Goal: Transaction & Acquisition: Purchase product/service

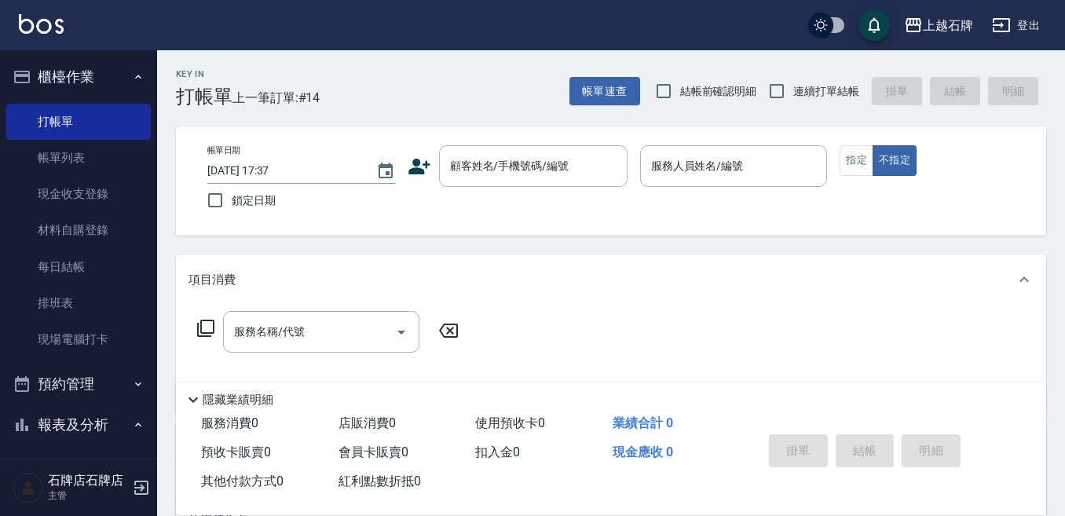
click at [640, 258] on div "項目消費" at bounding box center [611, 280] width 871 height 50
click at [578, 181] on div "顧客姓名/手機號碼/編號" at bounding box center [533, 166] width 189 height 42
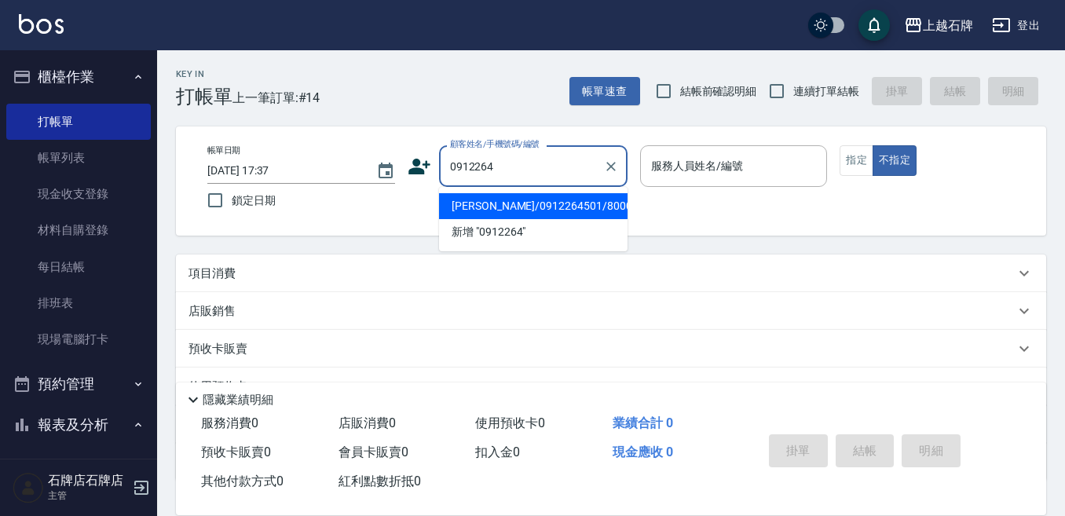
click at [538, 197] on li "[PERSON_NAME]/0912264501/8000239" at bounding box center [533, 206] width 189 height 26
type input "[PERSON_NAME]/0912264501/8000239"
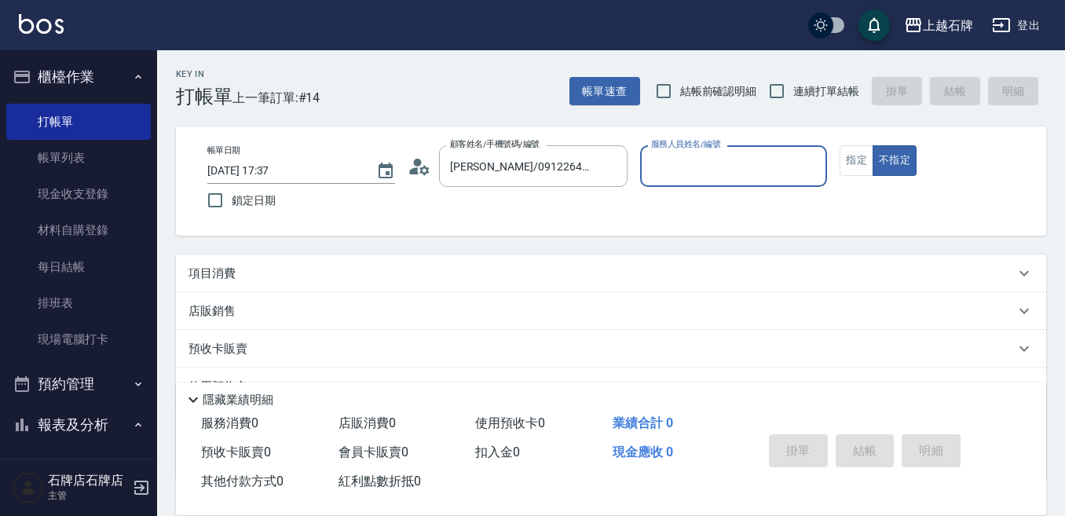
type input "INNA-8"
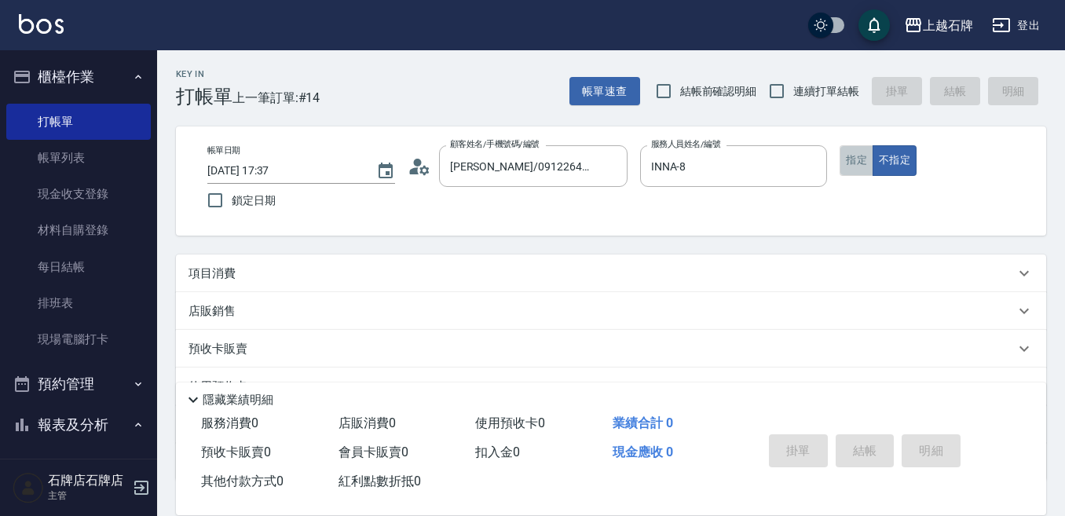
click at [852, 147] on button "指定" at bounding box center [857, 160] width 34 height 31
click at [277, 266] on div "項目消費" at bounding box center [602, 274] width 827 height 16
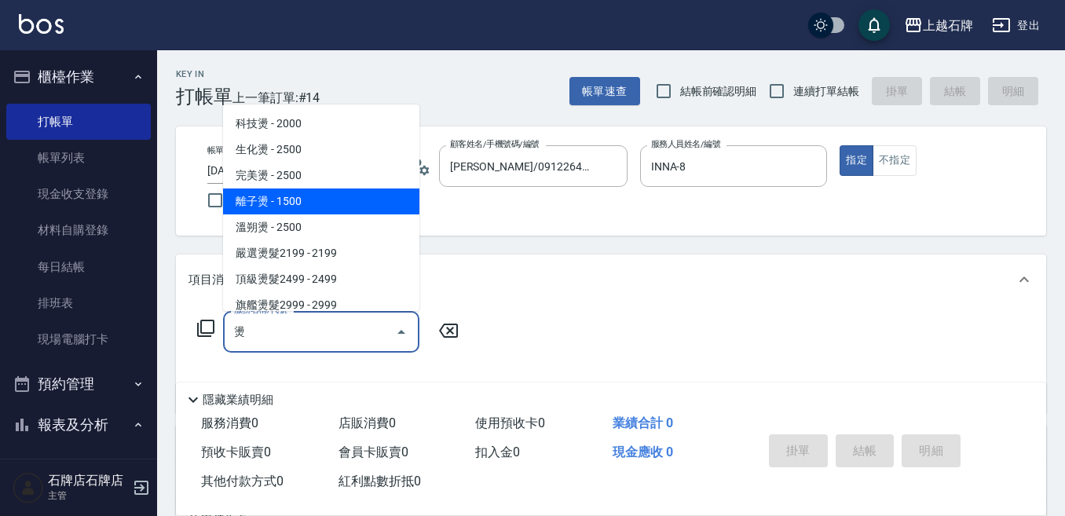
click at [375, 202] on span "離子燙 - 1500" at bounding box center [321, 202] width 196 height 26
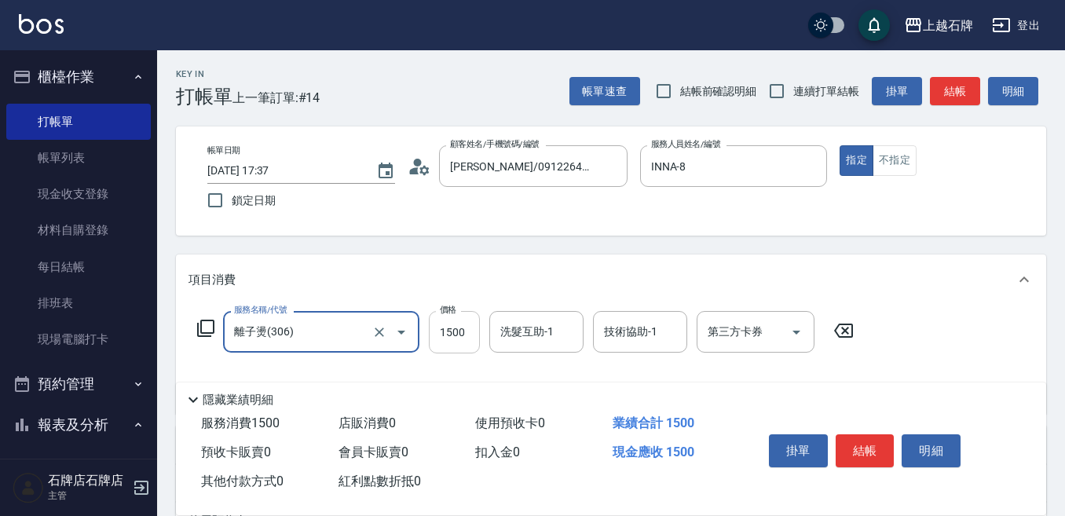
type input "離子燙(306)"
click at [448, 325] on input "1500" at bounding box center [454, 332] width 51 height 42
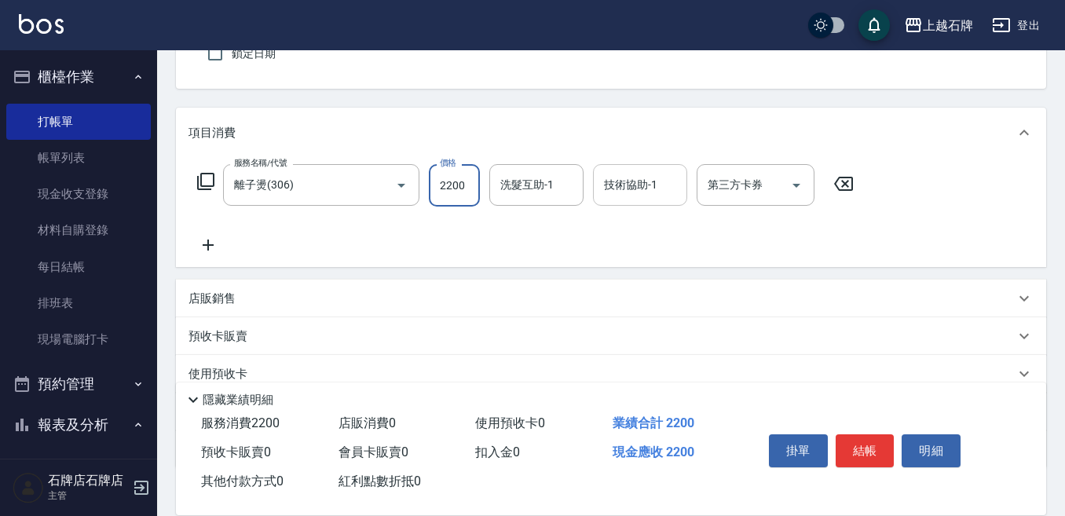
scroll to position [157, 0]
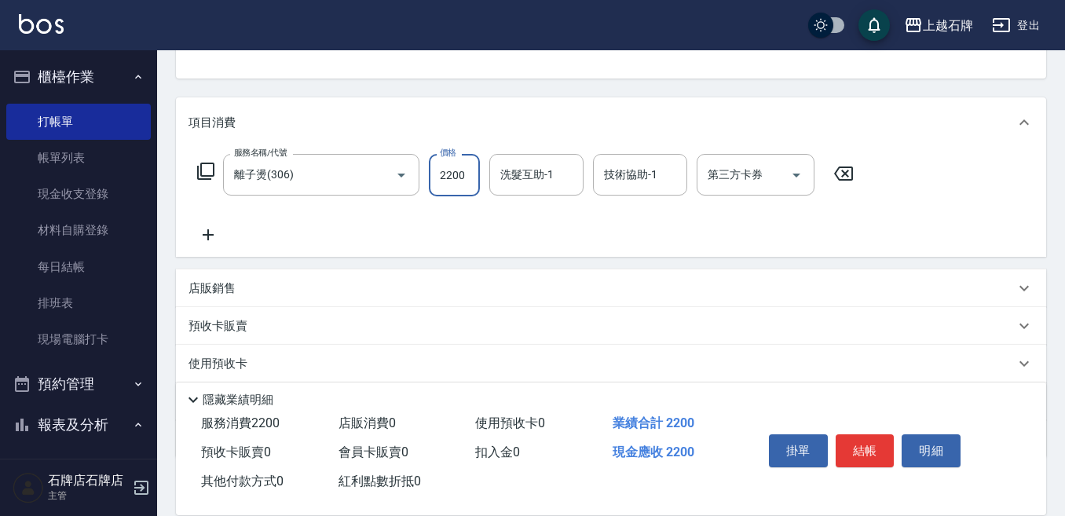
type input "2200"
click at [368, 279] on div "店販銷售" at bounding box center [611, 288] width 871 height 38
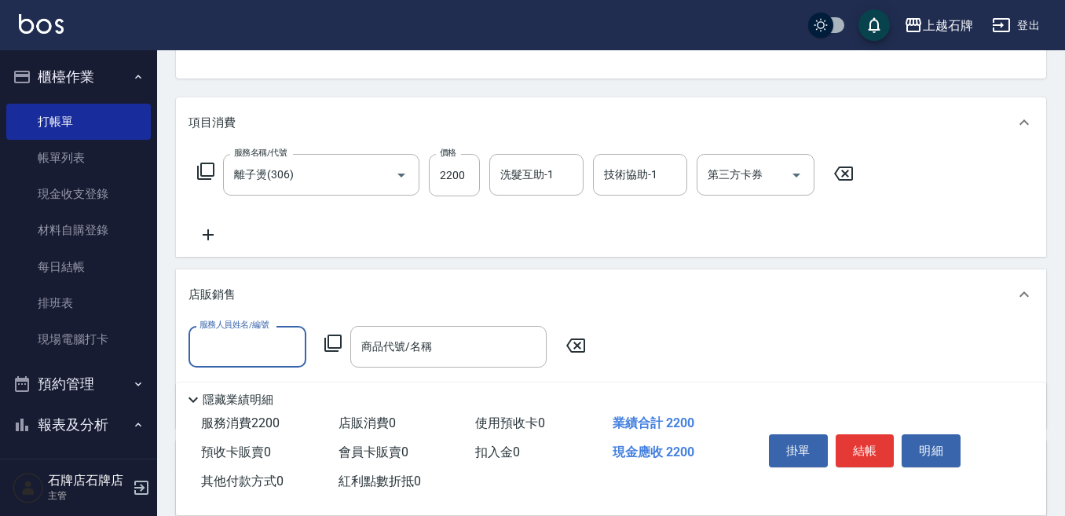
scroll to position [0, 0]
type input "INNA-8"
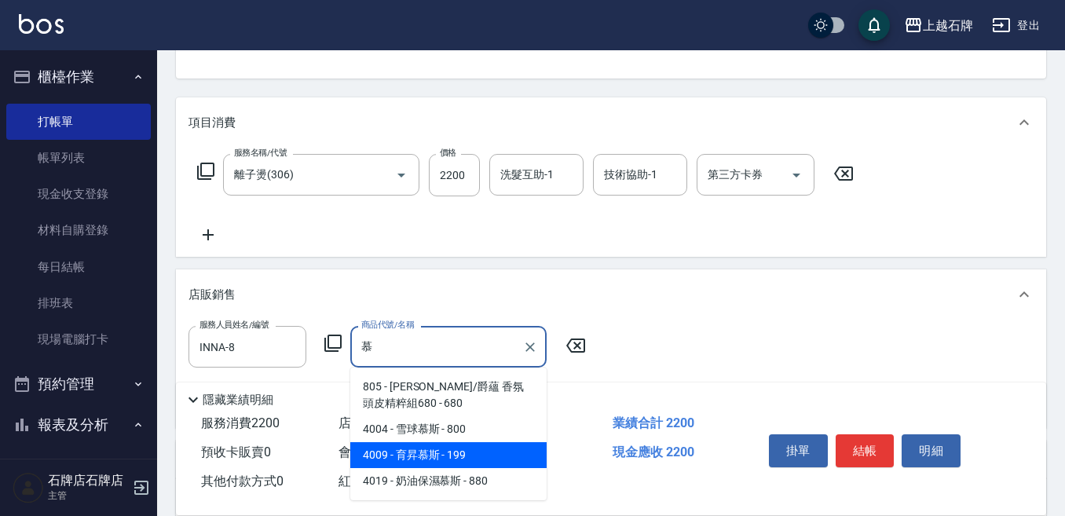
click at [427, 460] on span "4009 - 育昇慕斯 - 199" at bounding box center [448, 455] width 196 height 26
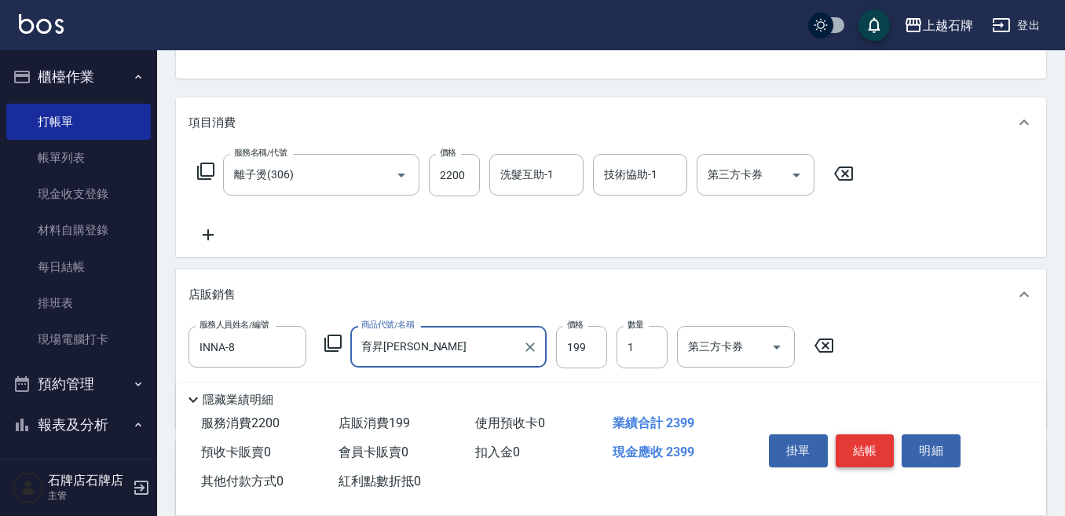
type input "育昇[PERSON_NAME]"
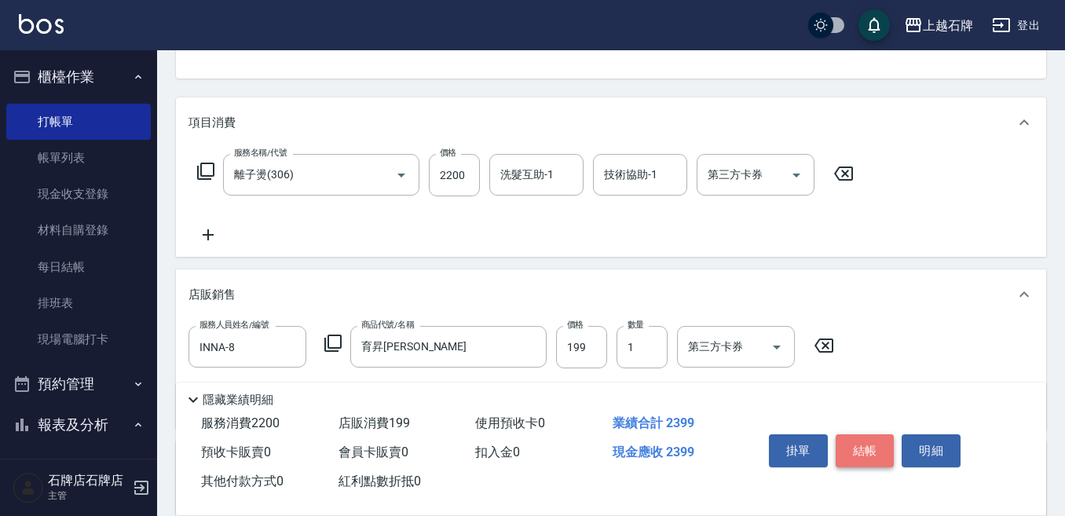
click at [863, 438] on button "結帳" at bounding box center [865, 450] width 59 height 33
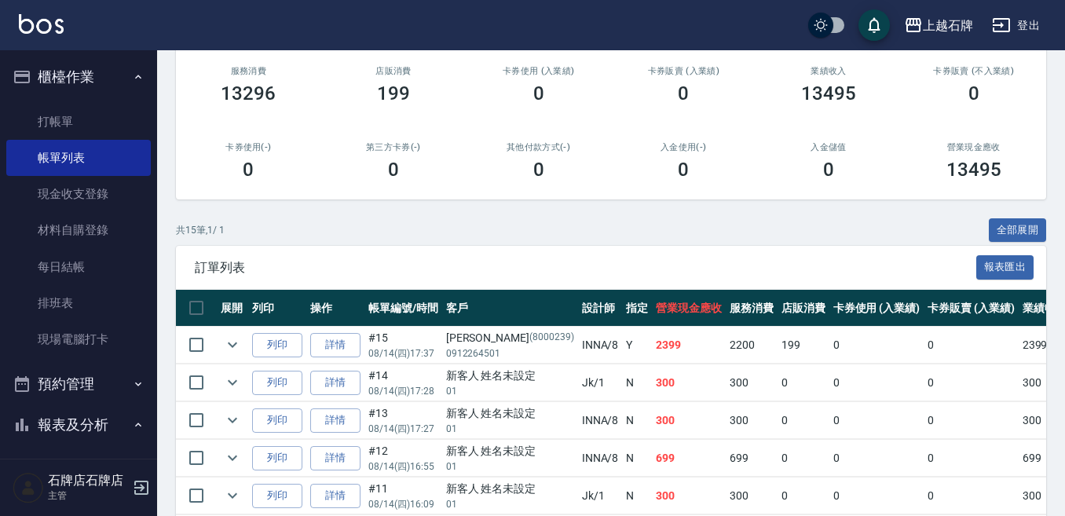
scroll to position [236, 0]
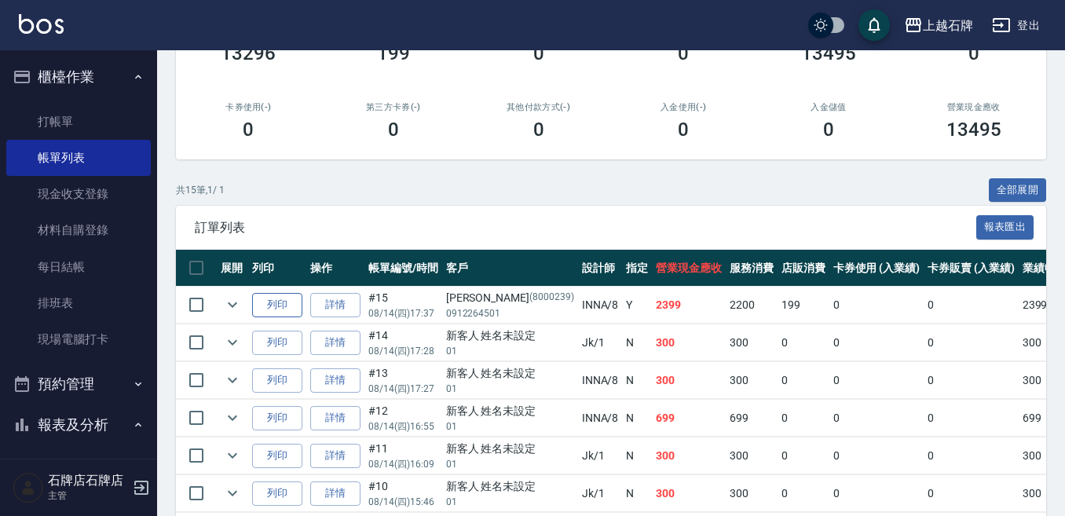
click at [252, 303] on button "列印" at bounding box center [277, 305] width 50 height 24
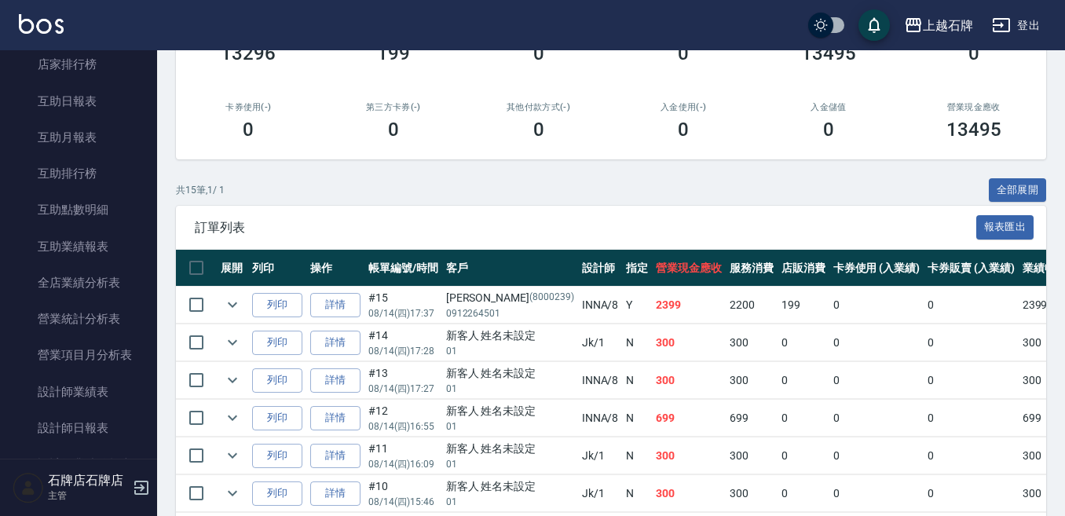
scroll to position [629, 0]
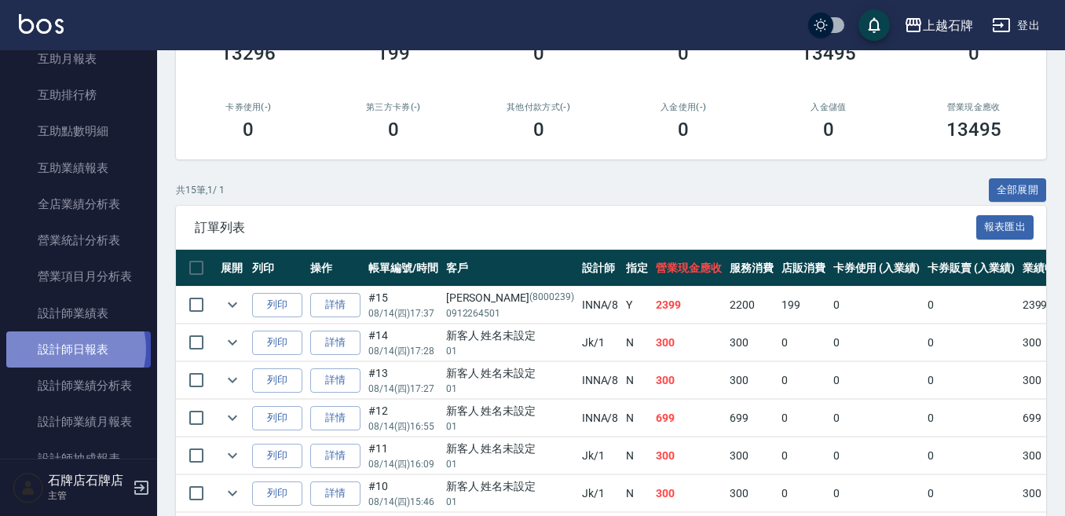
click at [68, 349] on link "設計師日報表" at bounding box center [78, 350] width 145 height 36
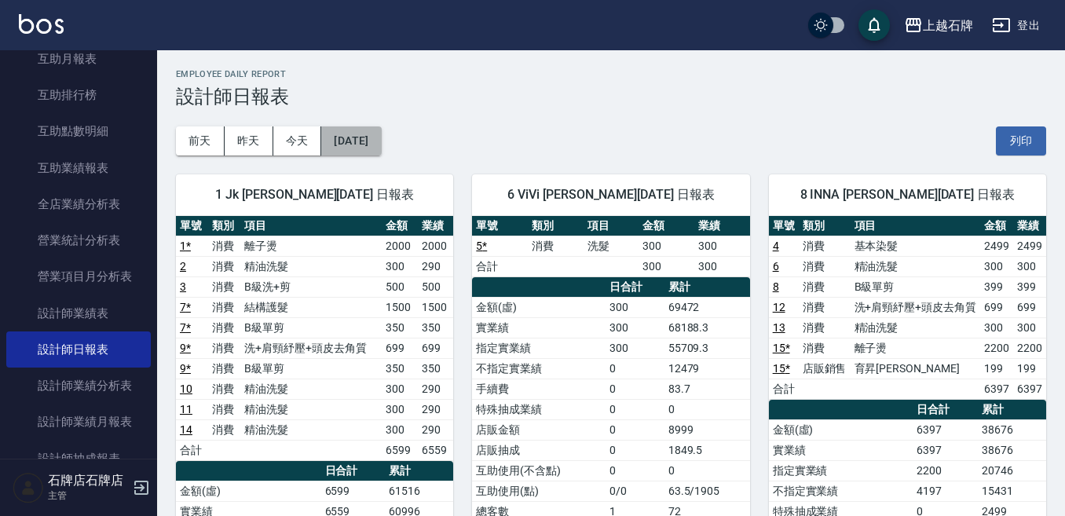
click at [363, 151] on button "[DATE]" at bounding box center [351, 140] width 60 height 29
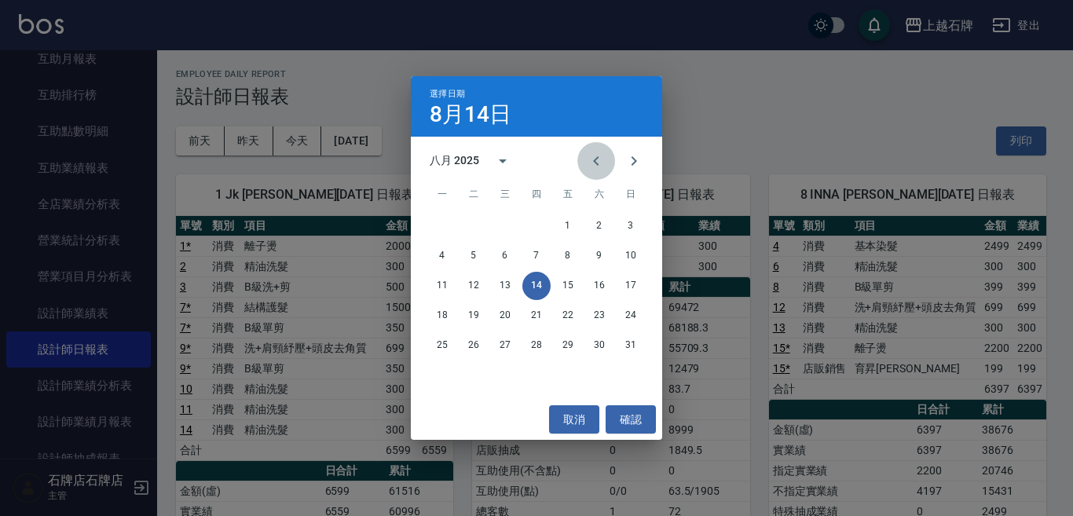
click at [578, 163] on button "Previous month" at bounding box center [596, 161] width 38 height 38
click at [448, 284] on button "14" at bounding box center [442, 286] width 28 height 28
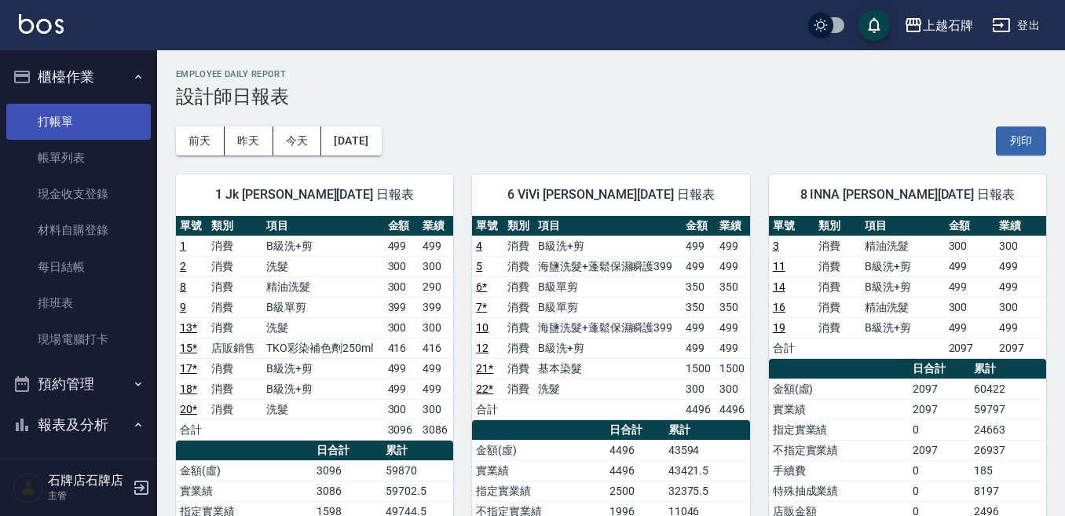
click at [82, 106] on link "打帳單" at bounding box center [78, 122] width 145 height 36
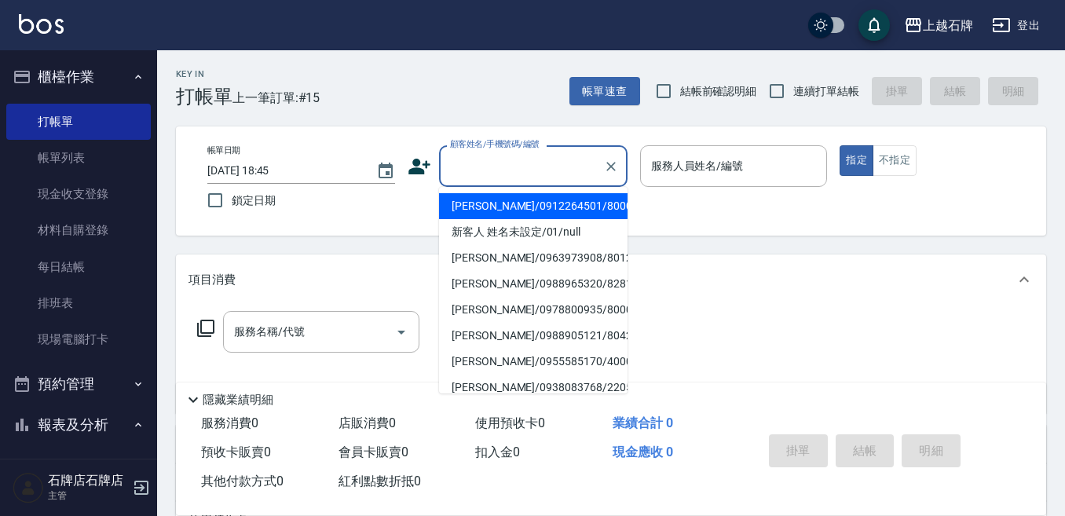
click at [552, 174] on input "顧客姓名/手機號碼/編號" at bounding box center [521, 165] width 151 height 27
click at [589, 215] on li "[PERSON_NAME]/0912264501/8000239" at bounding box center [533, 206] width 189 height 26
type input "[PERSON_NAME]/0912264501/8000239"
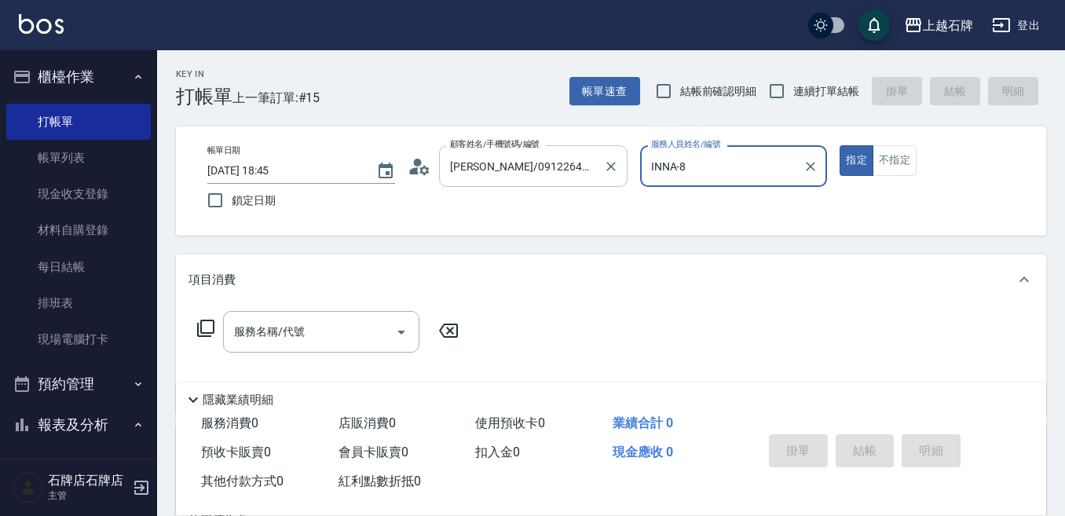
type input "INNA-8"
click at [610, 170] on icon "Clear" at bounding box center [611, 167] width 16 height 16
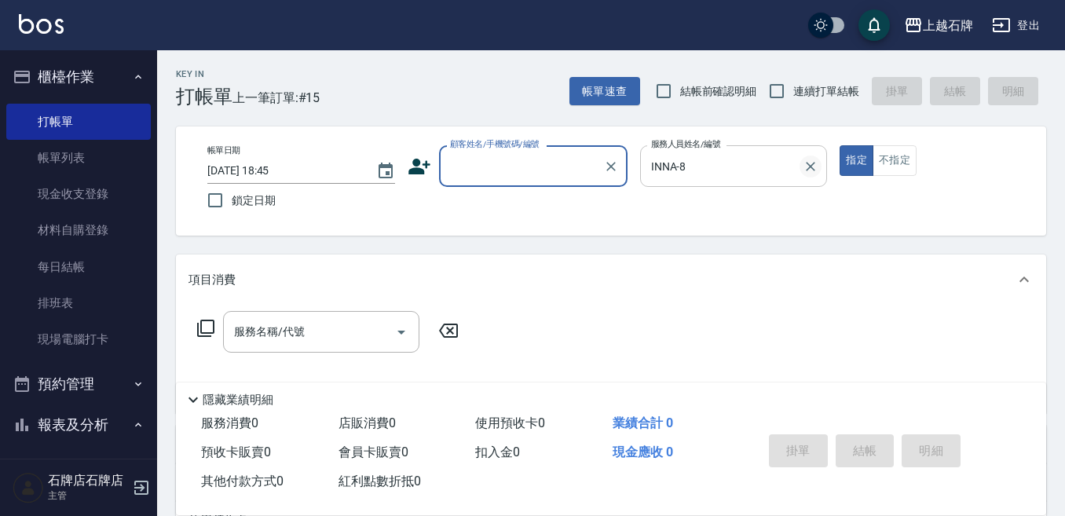
click at [808, 167] on icon "Clear" at bounding box center [811, 167] width 16 height 16
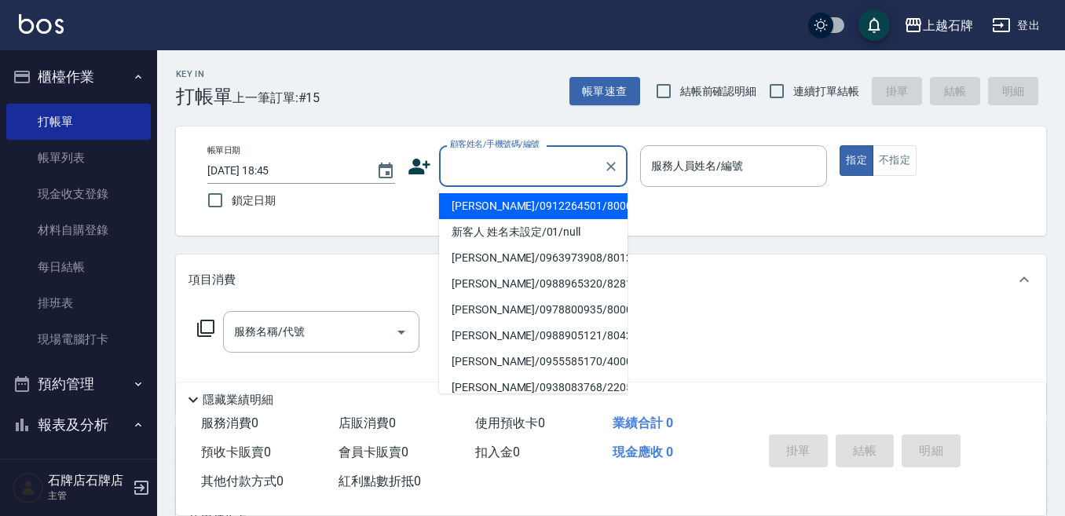
click at [504, 165] on div "顧客姓名/手機號碼/編號 顧客姓名/手機號碼/編號" at bounding box center [533, 166] width 189 height 42
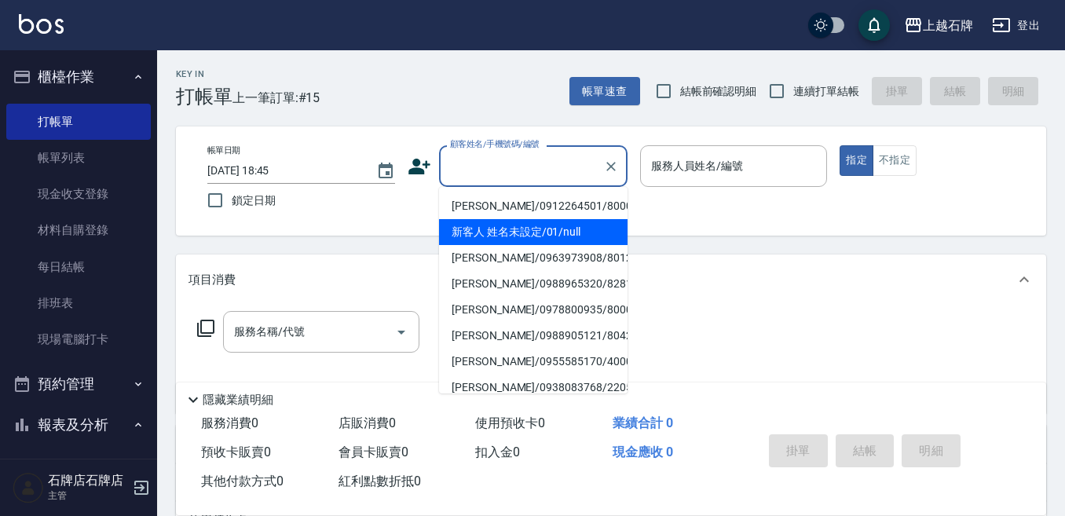
click at [588, 235] on li "新客人 姓名未設定/01/null" at bounding box center [533, 232] width 189 height 26
type input "新客人 姓名未設定/01/null"
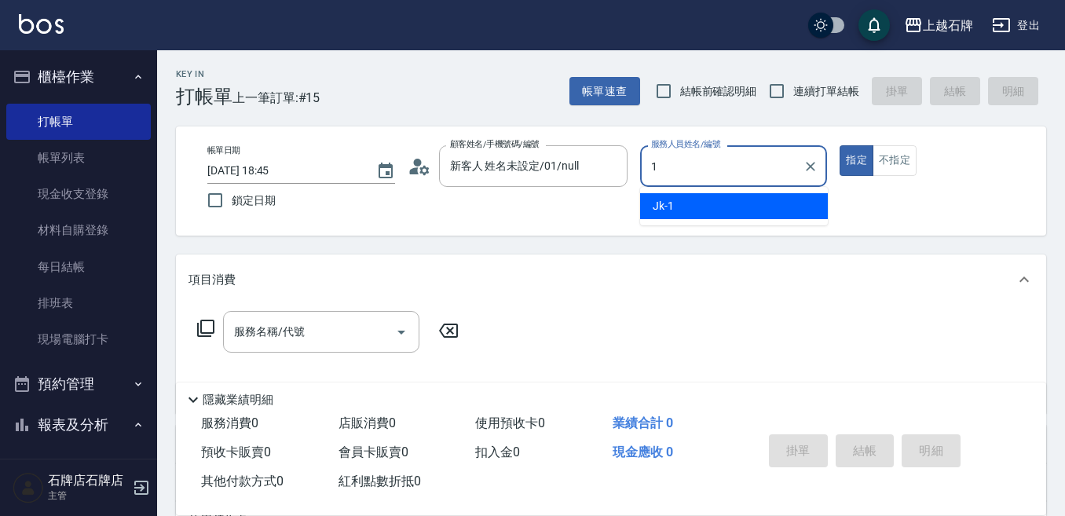
click at [729, 185] on div "1 服務人員姓名/編號" at bounding box center [734, 166] width 188 height 42
click at [720, 208] on div "Jk -1" at bounding box center [734, 206] width 188 height 26
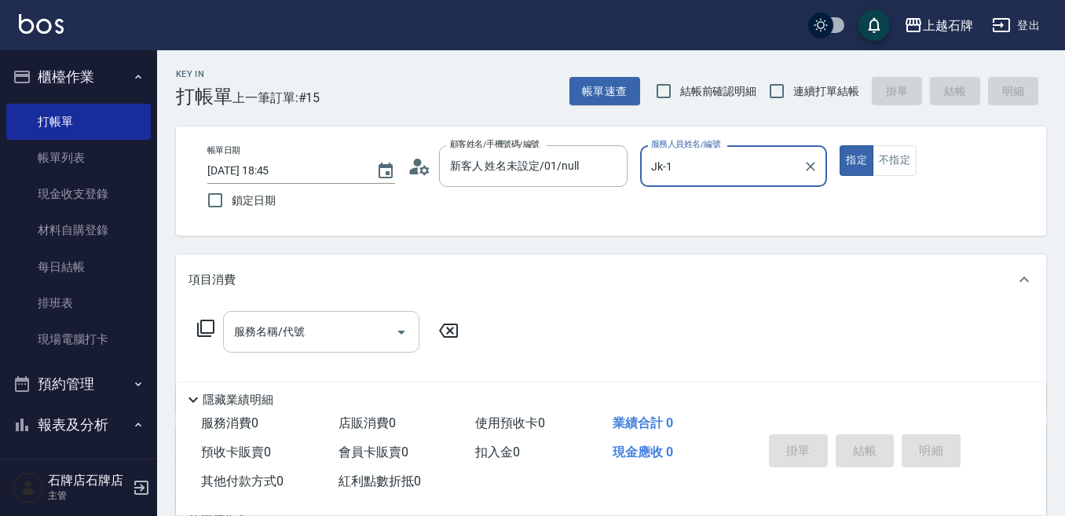
type input "Jk-1"
click at [251, 331] on div "服務名稱/代號 服務名稱/代號" at bounding box center [321, 332] width 196 height 42
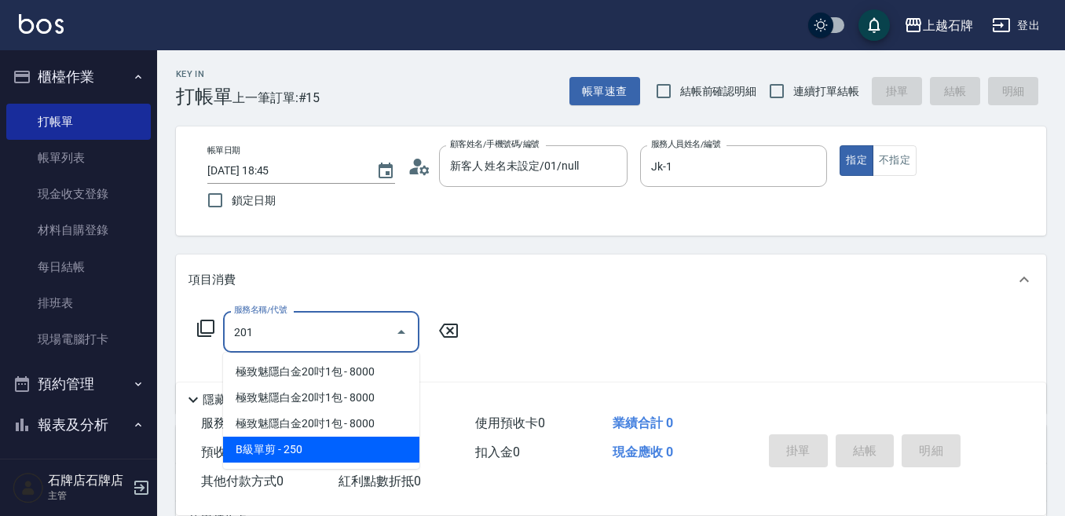
drag, startPoint x: 339, startPoint y: 444, endPoint x: 445, endPoint y: 365, distance: 132.0
click at [339, 444] on span "B級單剪 - 250" at bounding box center [321, 450] width 196 height 26
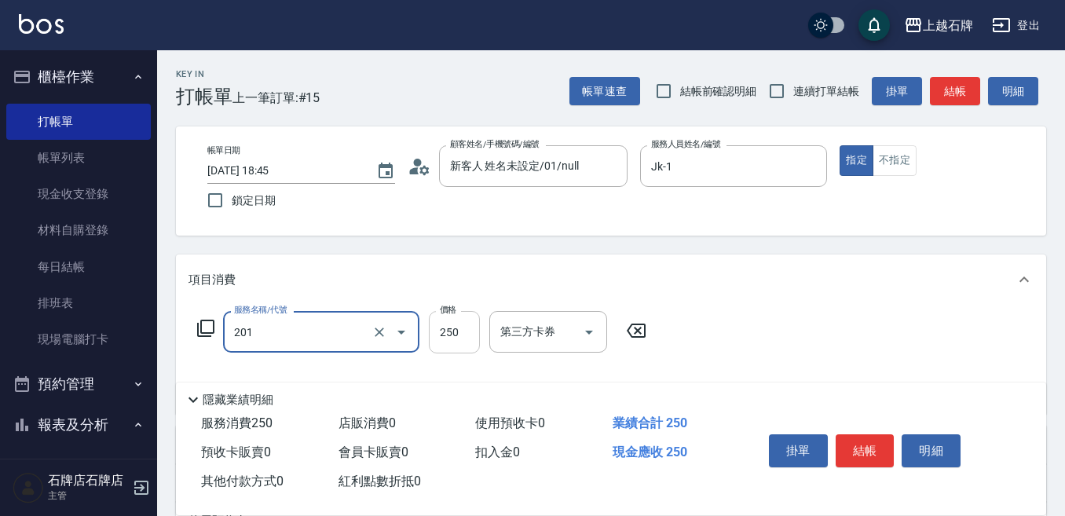
type input "B級單剪(201)"
click at [464, 332] on input "250" at bounding box center [454, 332] width 51 height 42
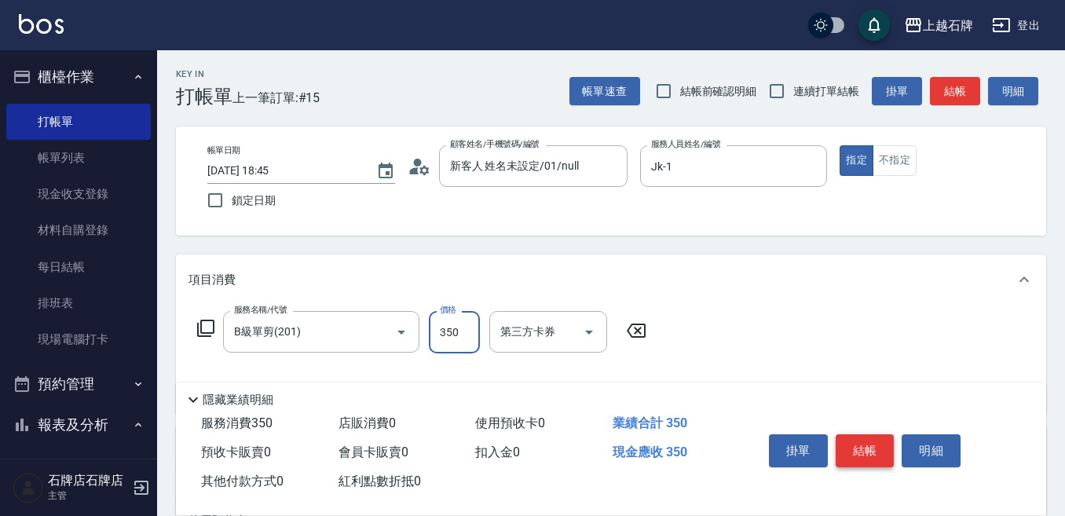
type input "350"
click at [872, 442] on button "結帳" at bounding box center [865, 450] width 59 height 33
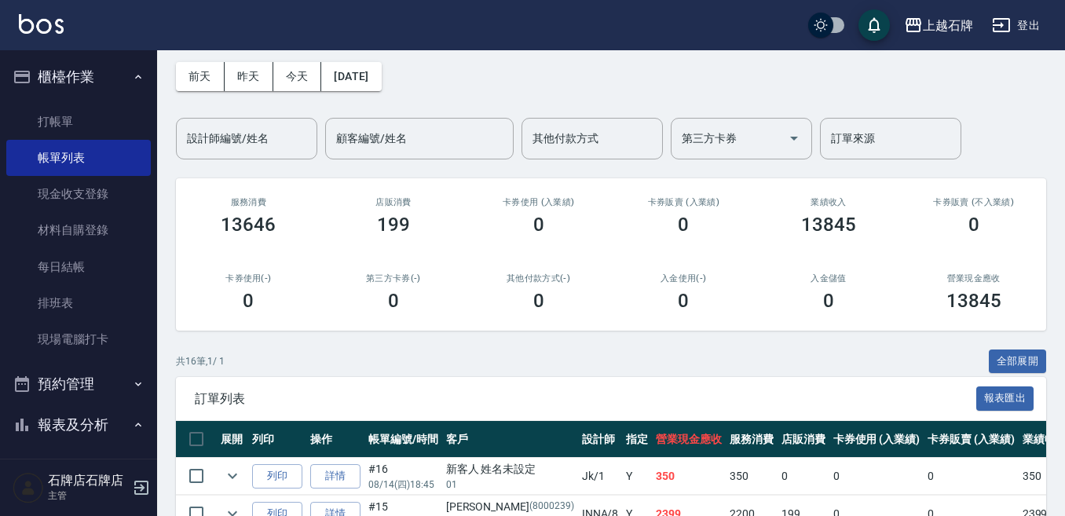
scroll to position [157, 0]
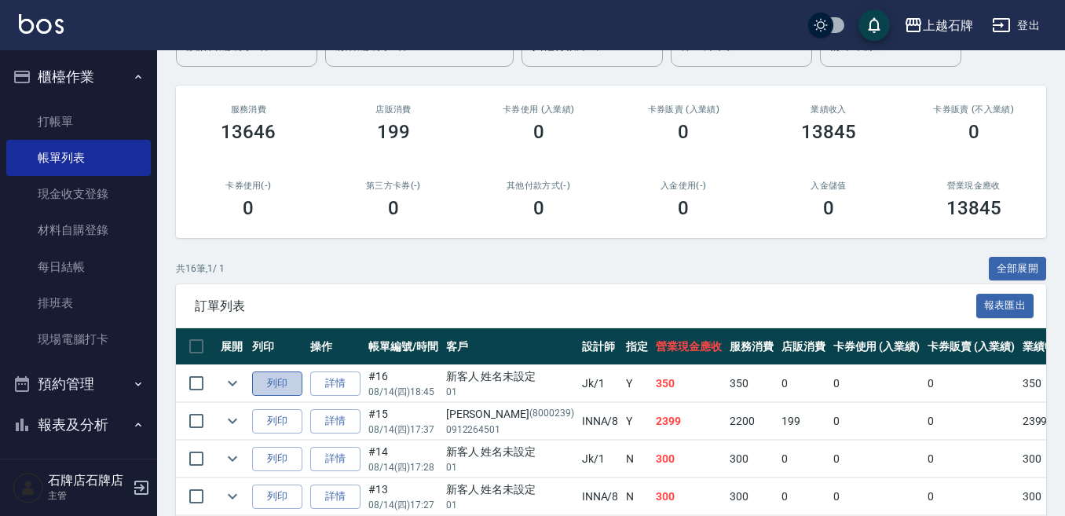
click at [296, 381] on button "列印" at bounding box center [277, 384] width 50 height 24
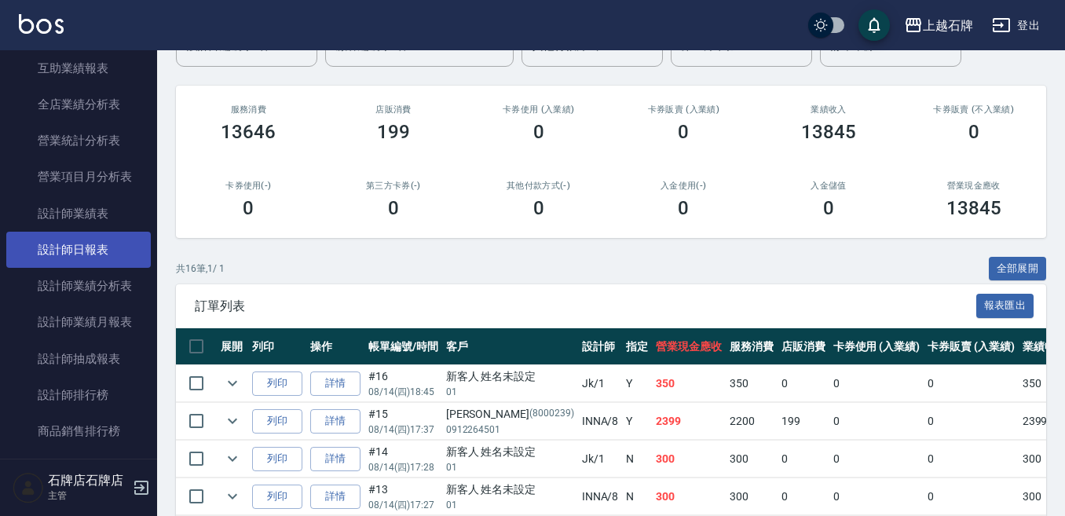
scroll to position [786, 0]
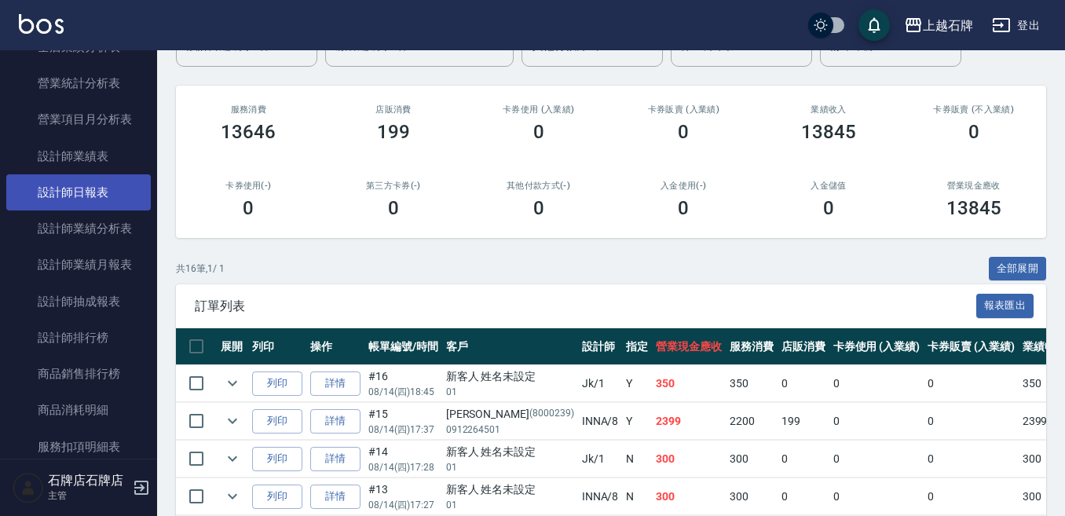
click at [106, 208] on link "設計師日報表" at bounding box center [78, 192] width 145 height 36
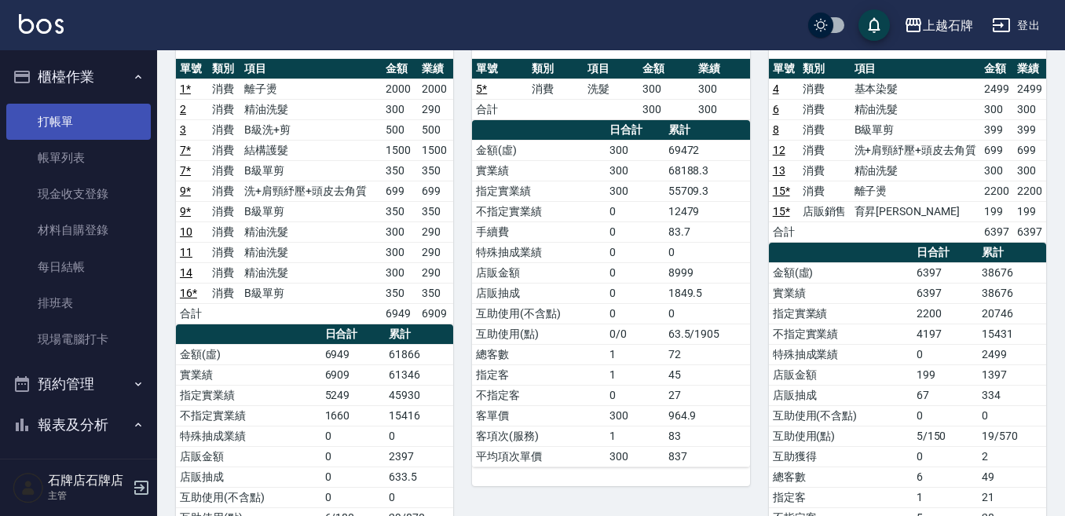
click at [35, 119] on link "打帳單" at bounding box center [78, 122] width 145 height 36
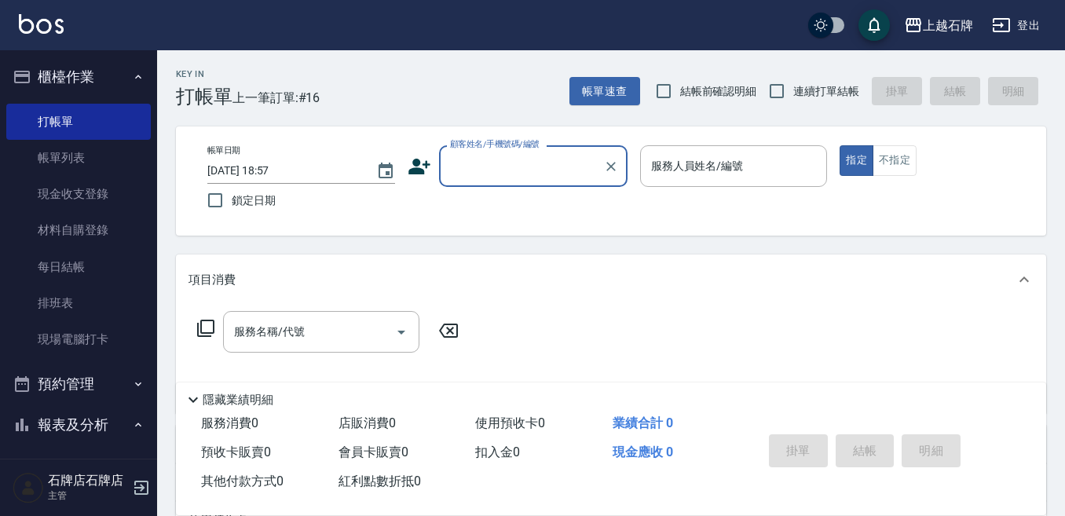
click at [533, 115] on div "Key In 打帳單 上一筆訂單:#16 帳單速查 結帳前確認明細 連續打單結帳 掛單 結帳 明細 帳單日期 [DATE] 18:57 鎖定日期 顧客姓名/手…" at bounding box center [611, 407] width 908 height 715
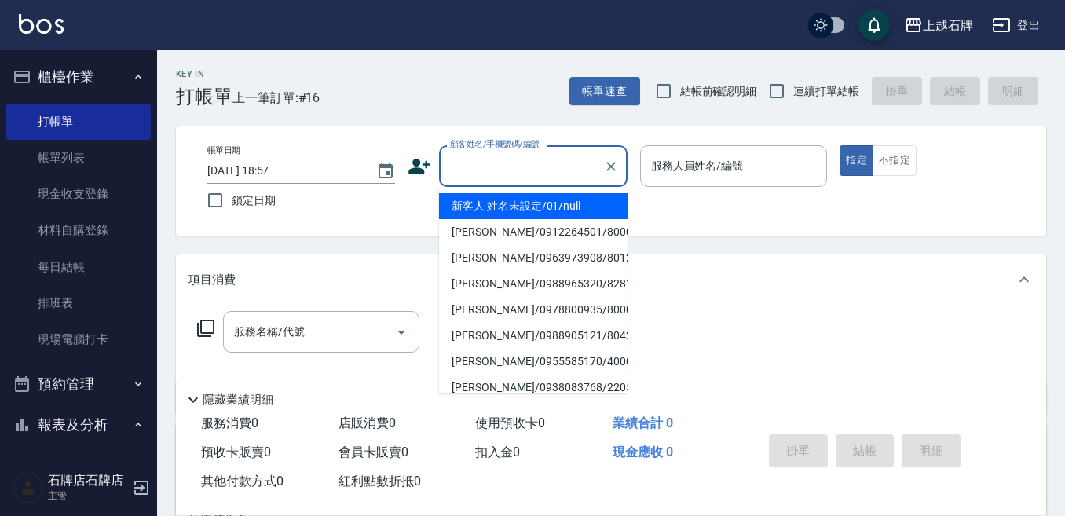
click at [495, 174] on input "顧客姓名/手機號碼/編號" at bounding box center [521, 165] width 151 height 27
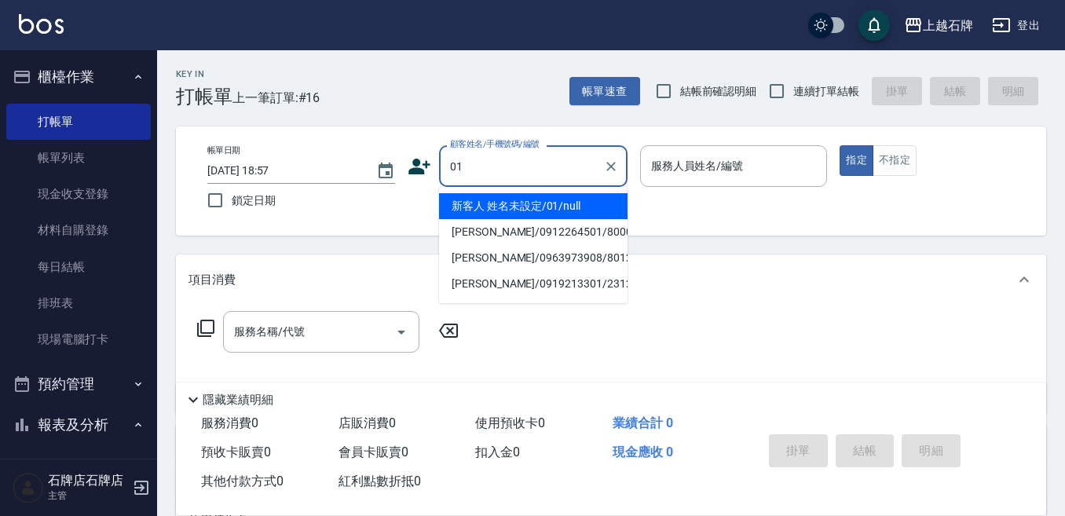
type input "新客人 姓名未設定/01/null"
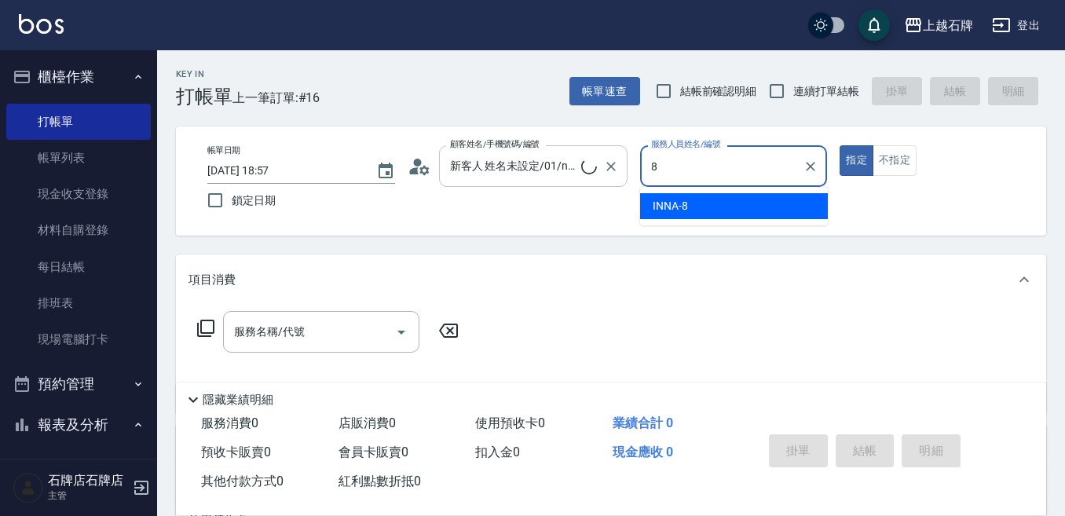
type input "INNA-8"
type button "true"
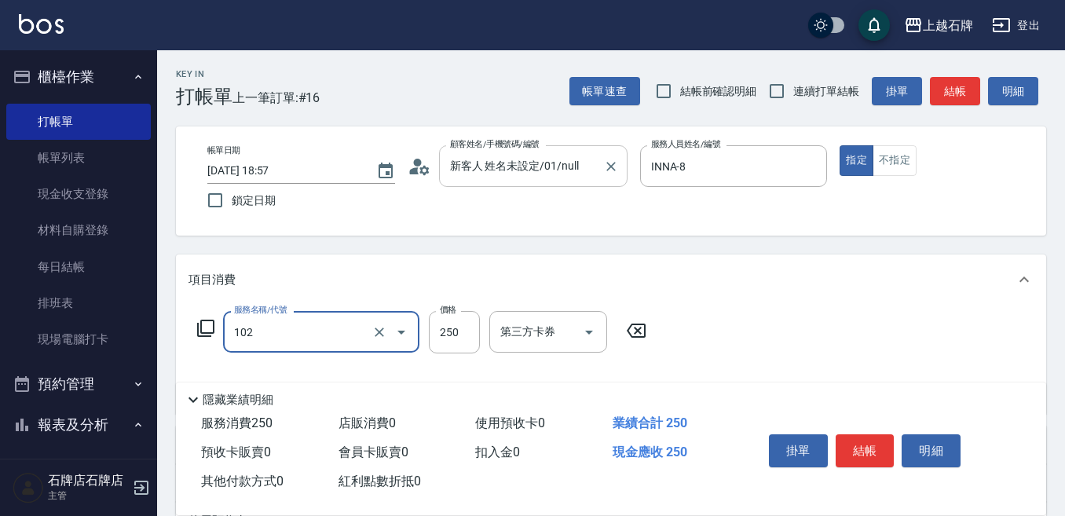
type input "精油洗髮(102)"
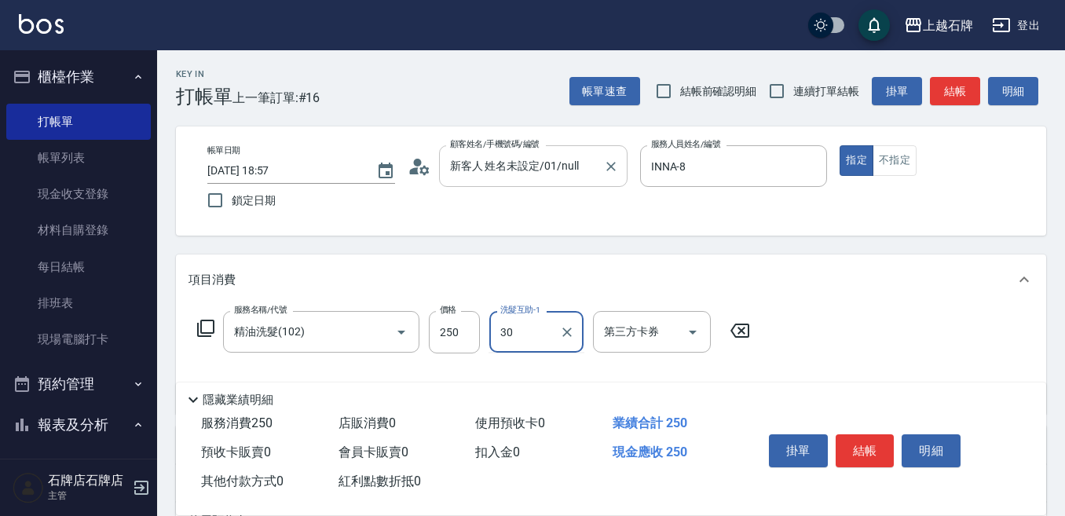
type input "3"
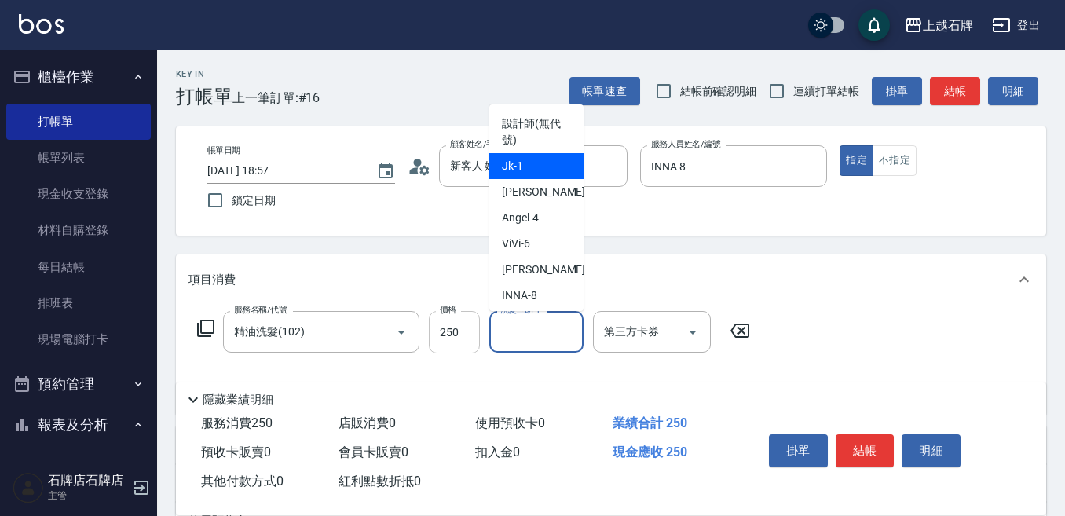
click at [467, 336] on input "250" at bounding box center [454, 332] width 51 height 42
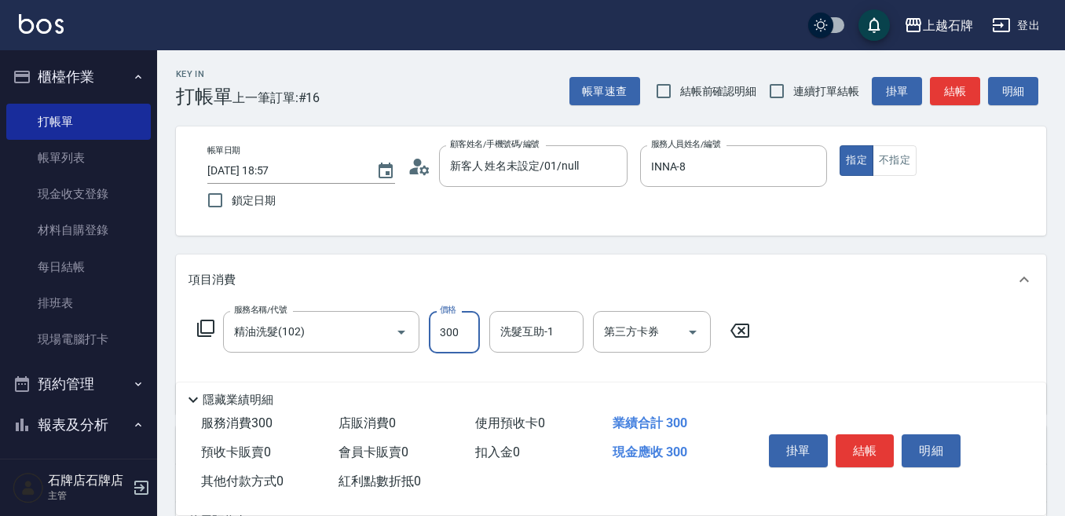
type input "300"
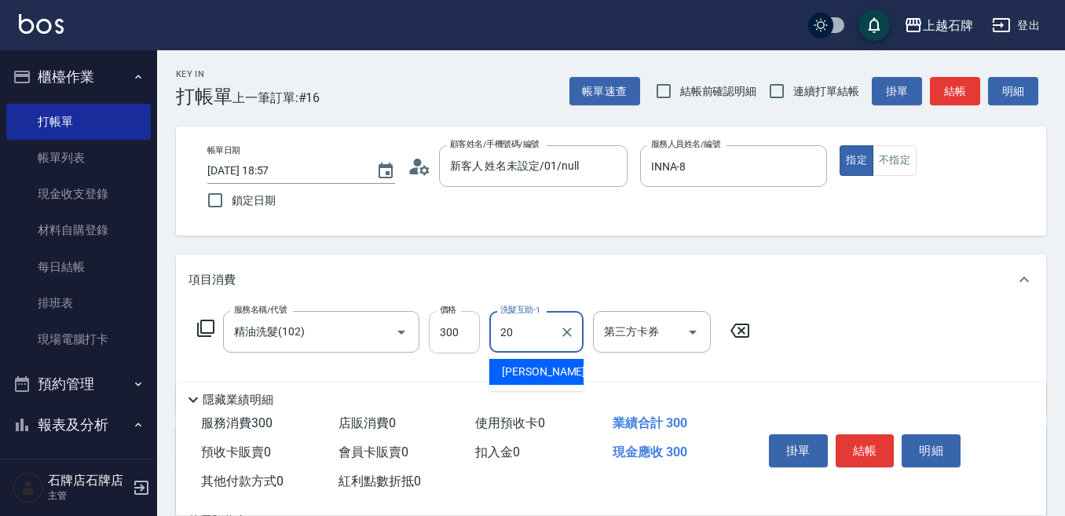
type input "[PERSON_NAME]-20"
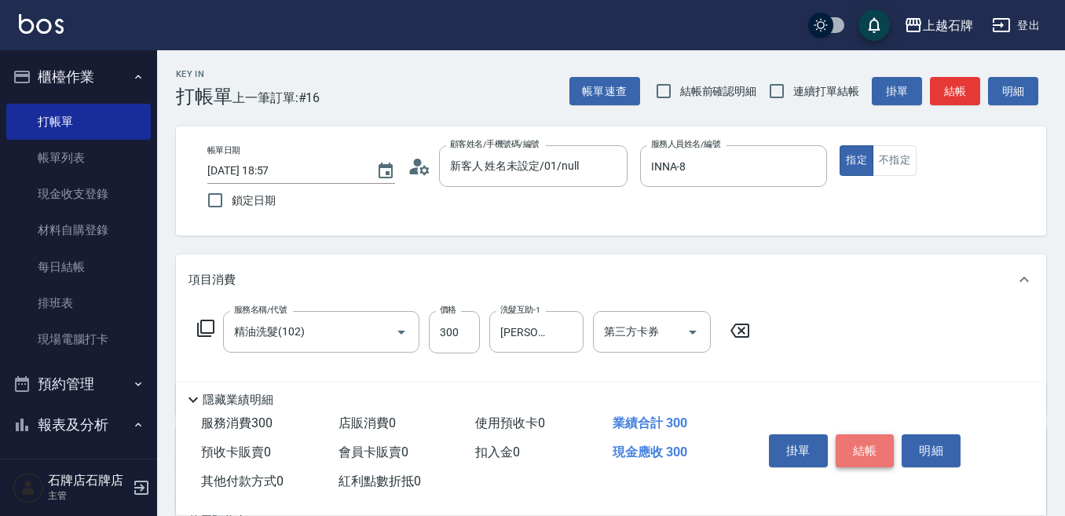
click at [878, 456] on button "結帳" at bounding box center [865, 450] width 59 height 33
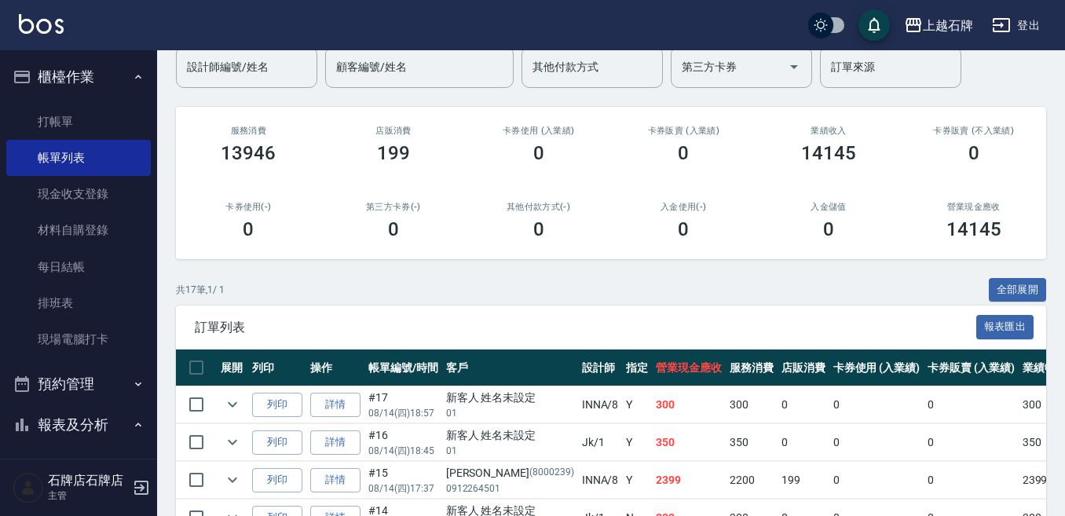
scroll to position [157, 0]
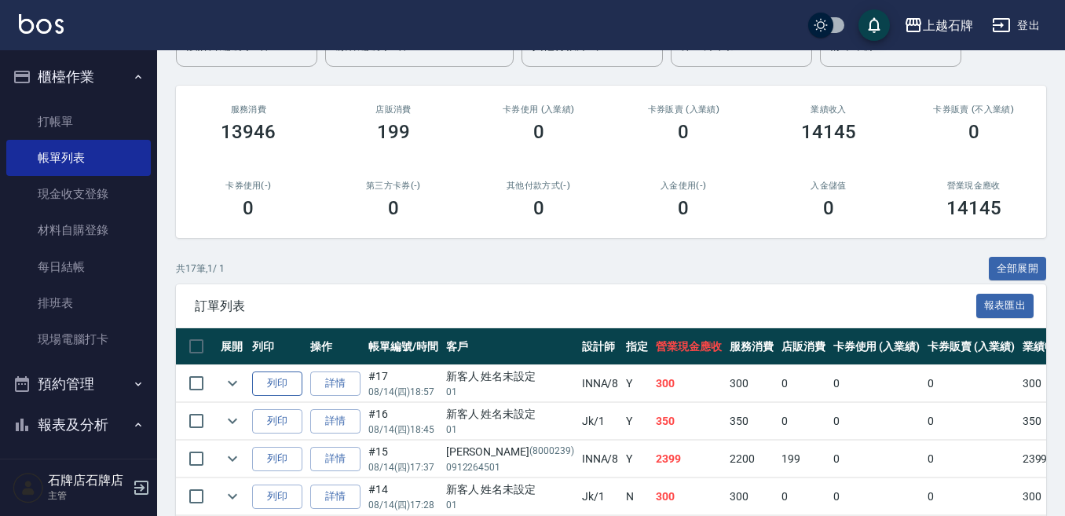
click at [259, 389] on button "列印" at bounding box center [277, 384] width 50 height 24
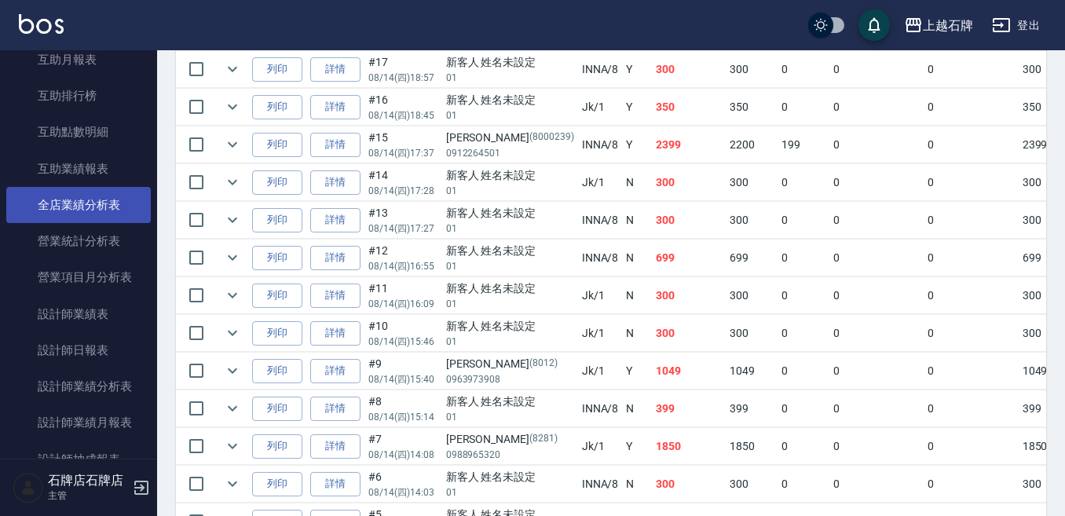
scroll to position [786, 0]
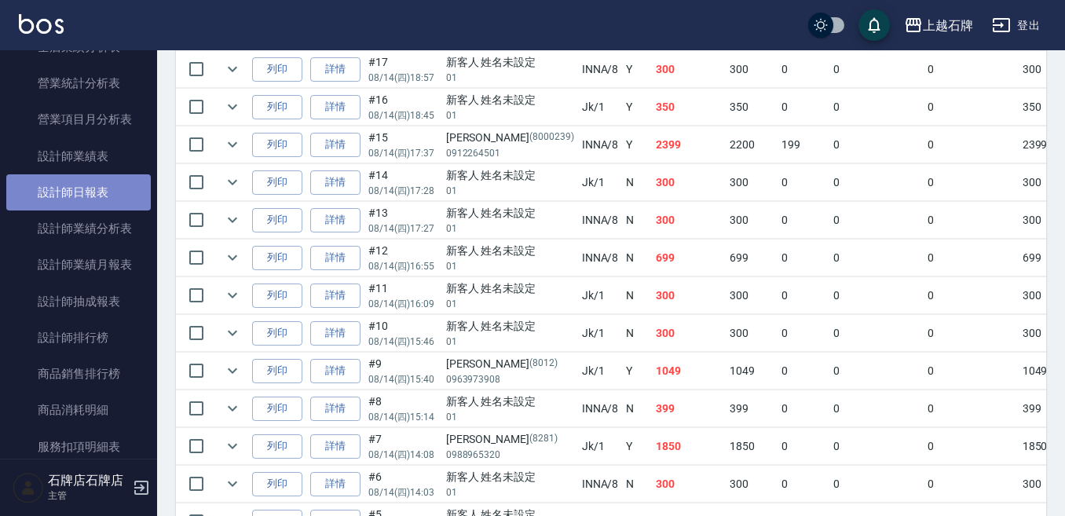
click at [92, 189] on link "設計師日報表" at bounding box center [78, 192] width 145 height 36
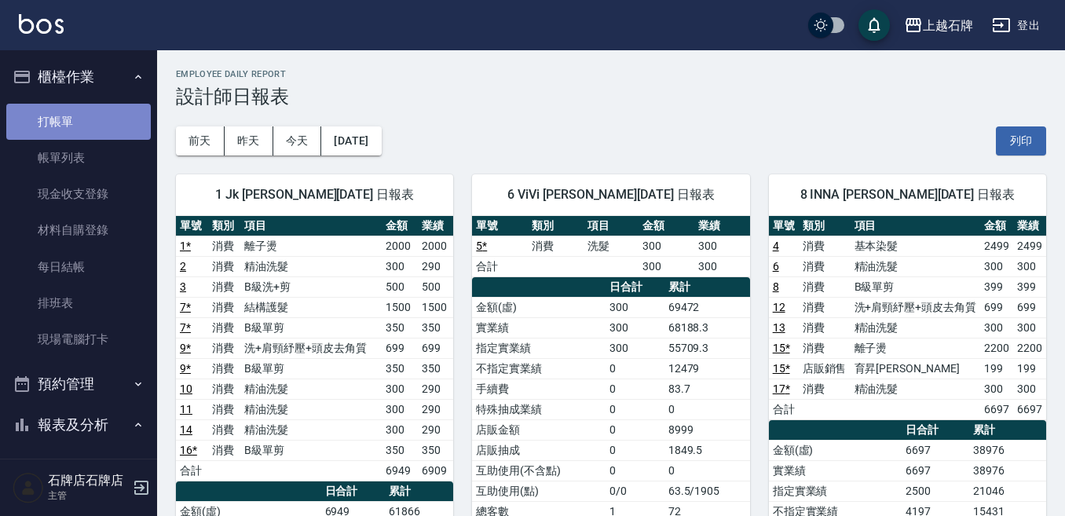
click at [79, 137] on link "打帳單" at bounding box center [78, 122] width 145 height 36
